Goal: Task Accomplishment & Management: Use online tool/utility

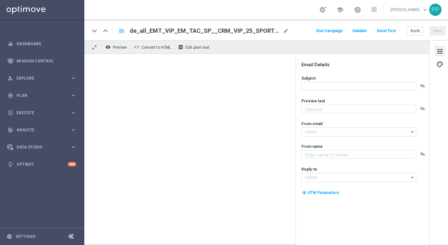
type textarea "Wette die Bundesliga, Premier League und mehr mit 20 % Gewinnsteigerung"
type input "mail@crm.lottoland.com"
type textarea "Millionaires' Club"
type input "vip@lottoland.com"
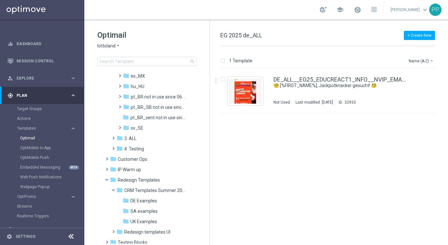
scroll to position [311, 0]
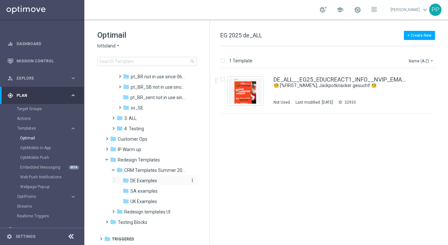
click at [135, 182] on span "DE Examples" at bounding box center [143, 181] width 27 height 6
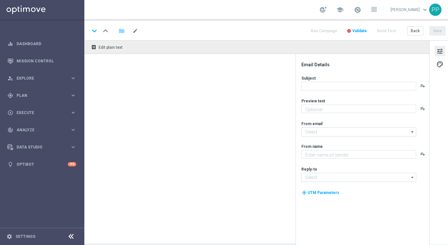
type textarea "Heute 30 % Rabatt auf dein Los"
type input "mail@crm.lottoland.com"
type textarea "Lottoland"
type input "service@lottoland.com"
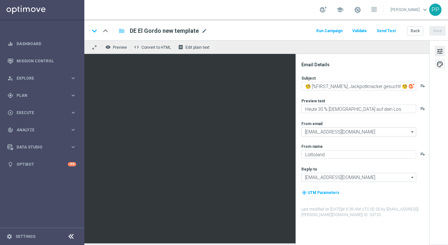
click at [439, 65] on span "palette" at bounding box center [439, 64] width 7 height 8
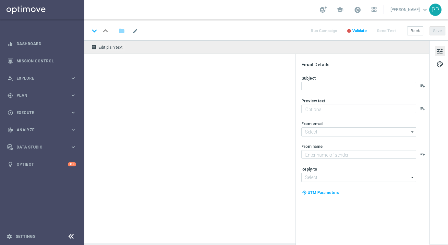
type textarea "Wette die Bundesliga, Premier League und mehr mit 20 % Gewinnsteigerung"
type textarea "Millionaires' Club"
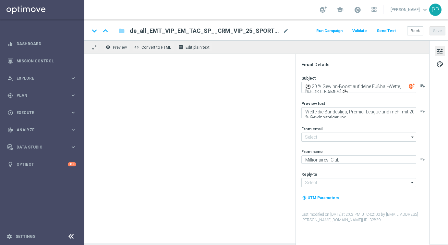
type input "[EMAIL_ADDRESS][DOMAIN_NAME]"
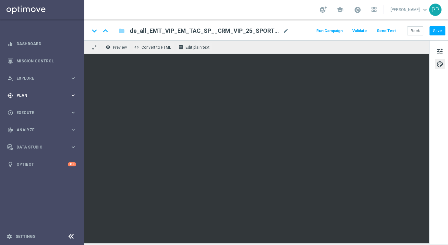
click at [22, 94] on span "Plan" at bounding box center [44, 95] width 54 height 4
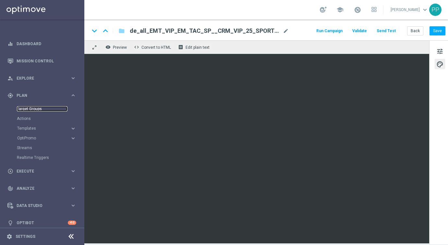
click at [22, 108] on link "Target Groups" at bounding box center [42, 108] width 51 height 5
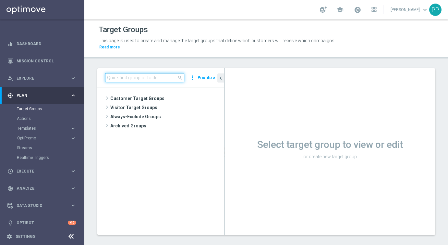
click at [148, 76] on input at bounding box center [144, 77] width 79 height 9
paste input "DE_ALL__EG25_EDUCREACT__VIP_ALL_AUT_LT"
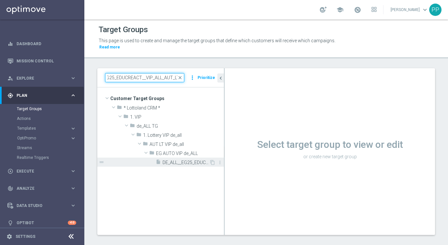
type input "DE_ALL__EG25_EDUCREACT__VIP_ALL_AUT_LT"
click at [166, 161] on span "DE_ALL__EG25_EDUCREACT__VIP_ALL_AUT_LT" at bounding box center [186, 163] width 47 height 6
